Goal: Task Accomplishment & Management: Manage account settings

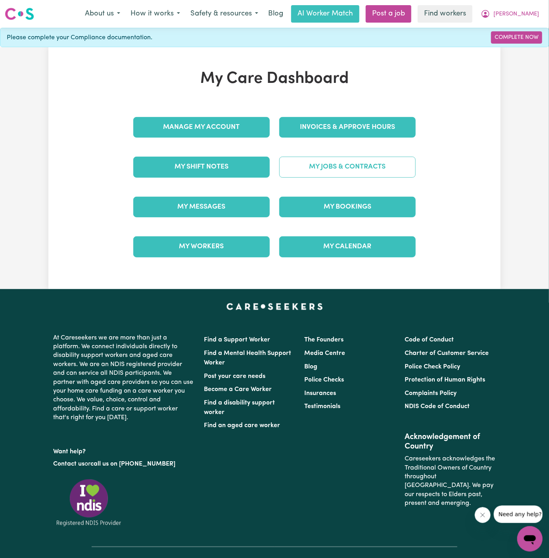
click at [357, 167] on link "My Jobs & Contracts" at bounding box center [347, 167] width 136 height 21
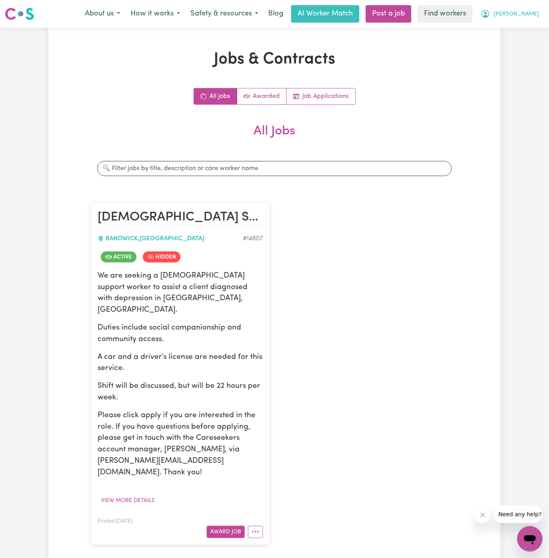
click at [532, 9] on button "[PERSON_NAME]" at bounding box center [509, 14] width 69 height 17
click at [524, 33] on link "My Dashboard" at bounding box center [512, 30] width 63 height 15
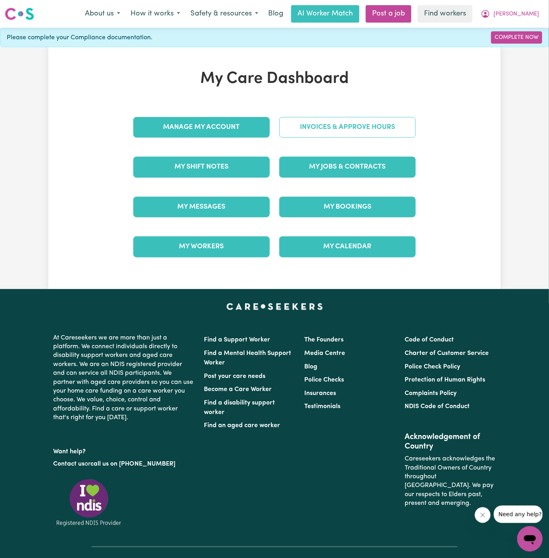
click at [339, 131] on link "Invoices & Approve Hours" at bounding box center [347, 127] width 136 height 21
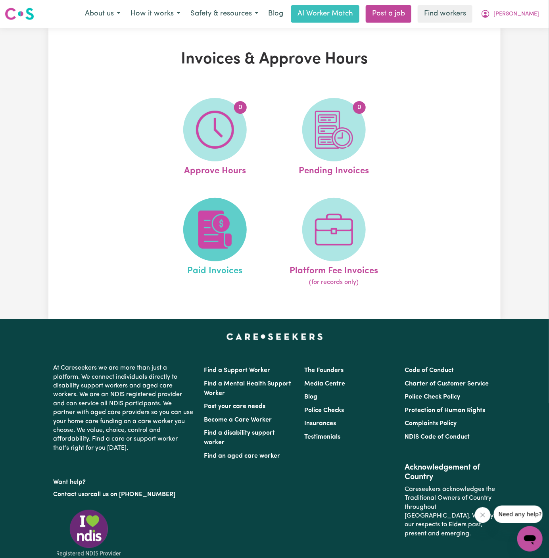
click at [224, 216] on img at bounding box center [215, 230] width 38 height 38
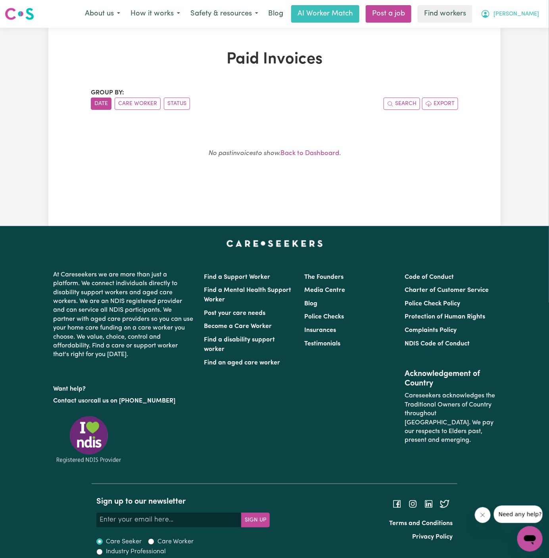
click at [534, 10] on span "[PERSON_NAME]" at bounding box center [516, 14] width 46 height 9
click at [522, 25] on link "My Dashboard" at bounding box center [512, 30] width 63 height 15
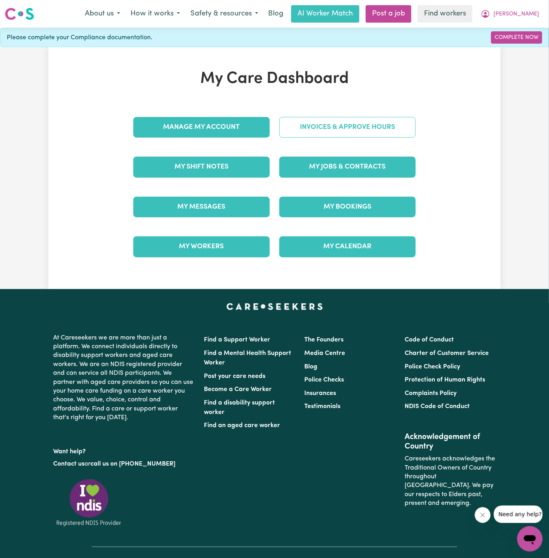
click at [364, 130] on link "Invoices & Approve Hours" at bounding box center [347, 127] width 136 height 21
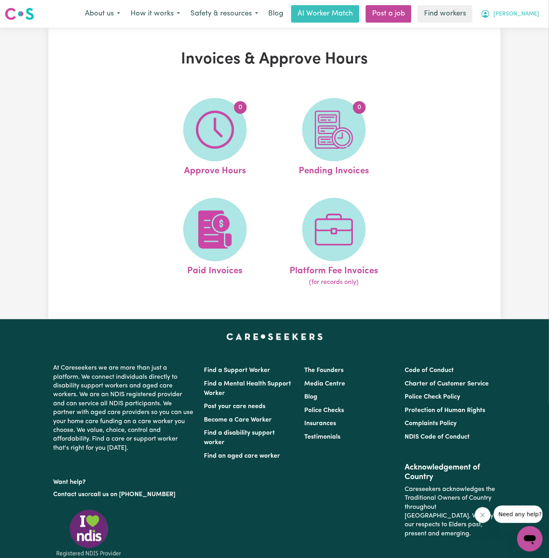
click at [523, 16] on span "[PERSON_NAME]" at bounding box center [516, 14] width 46 height 9
click at [520, 40] on link "Logout" at bounding box center [512, 45] width 63 height 15
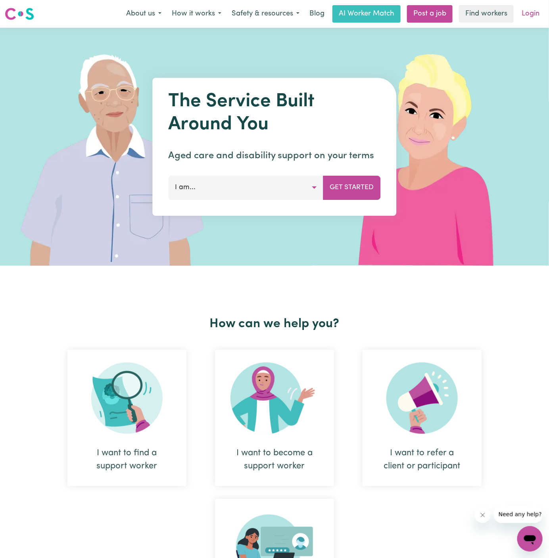
click at [531, 10] on link "Login" at bounding box center [530, 13] width 27 height 17
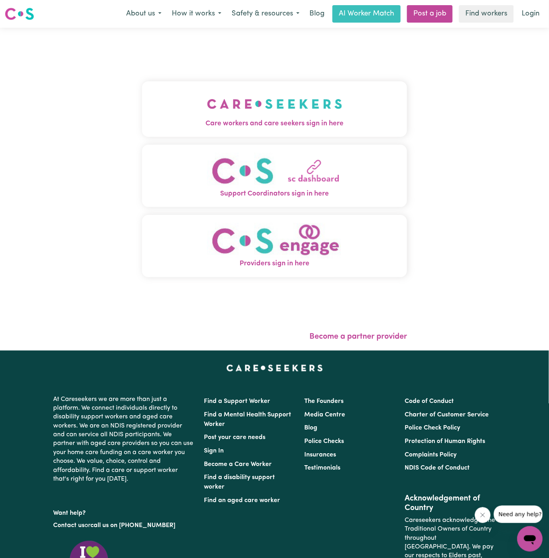
click at [287, 90] on img "Care workers and care seekers sign in here" at bounding box center [274, 103] width 135 height 29
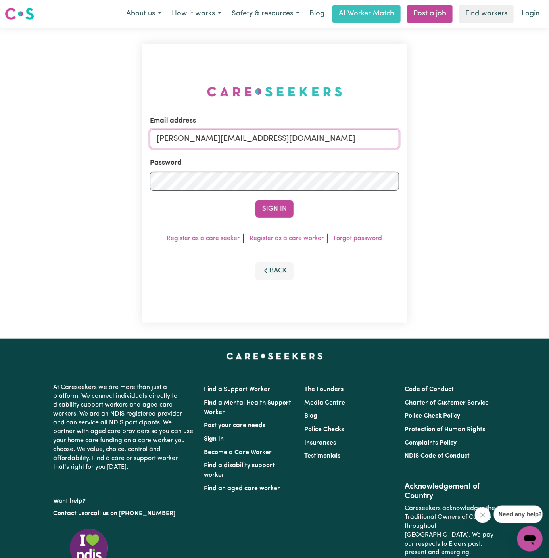
click at [359, 135] on input "[PERSON_NAME][EMAIL_ADDRESS][DOMAIN_NAME]" at bounding box center [274, 138] width 249 height 19
click at [252, 112] on div "Email address [EMAIL_ADDRESS][DOMAIN_NAME] Password Sign In Register as a care …" at bounding box center [274, 183] width 265 height 279
click at [252, 138] on input "[EMAIL_ADDRESS][DOMAIN_NAME]" at bounding box center [274, 138] width 249 height 19
drag, startPoint x: 198, startPoint y: 142, endPoint x: 485, endPoint y: 142, distance: 287.1
click at [485, 142] on div "Email address [EMAIL_ADDRESS][DOMAIN_NAME] Password Sign In Register as a care …" at bounding box center [274, 183] width 549 height 311
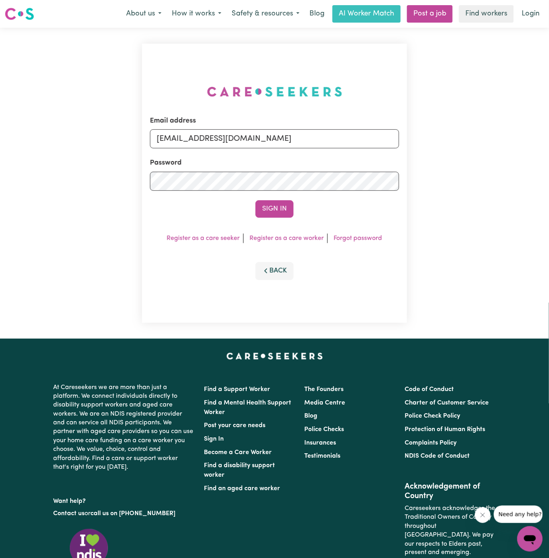
type input "[EMAIL_ADDRESS][DOMAIN_NAME]"
click at [255, 200] on button "Sign In" at bounding box center [274, 208] width 38 height 17
